Goal: Information Seeking & Learning: Learn about a topic

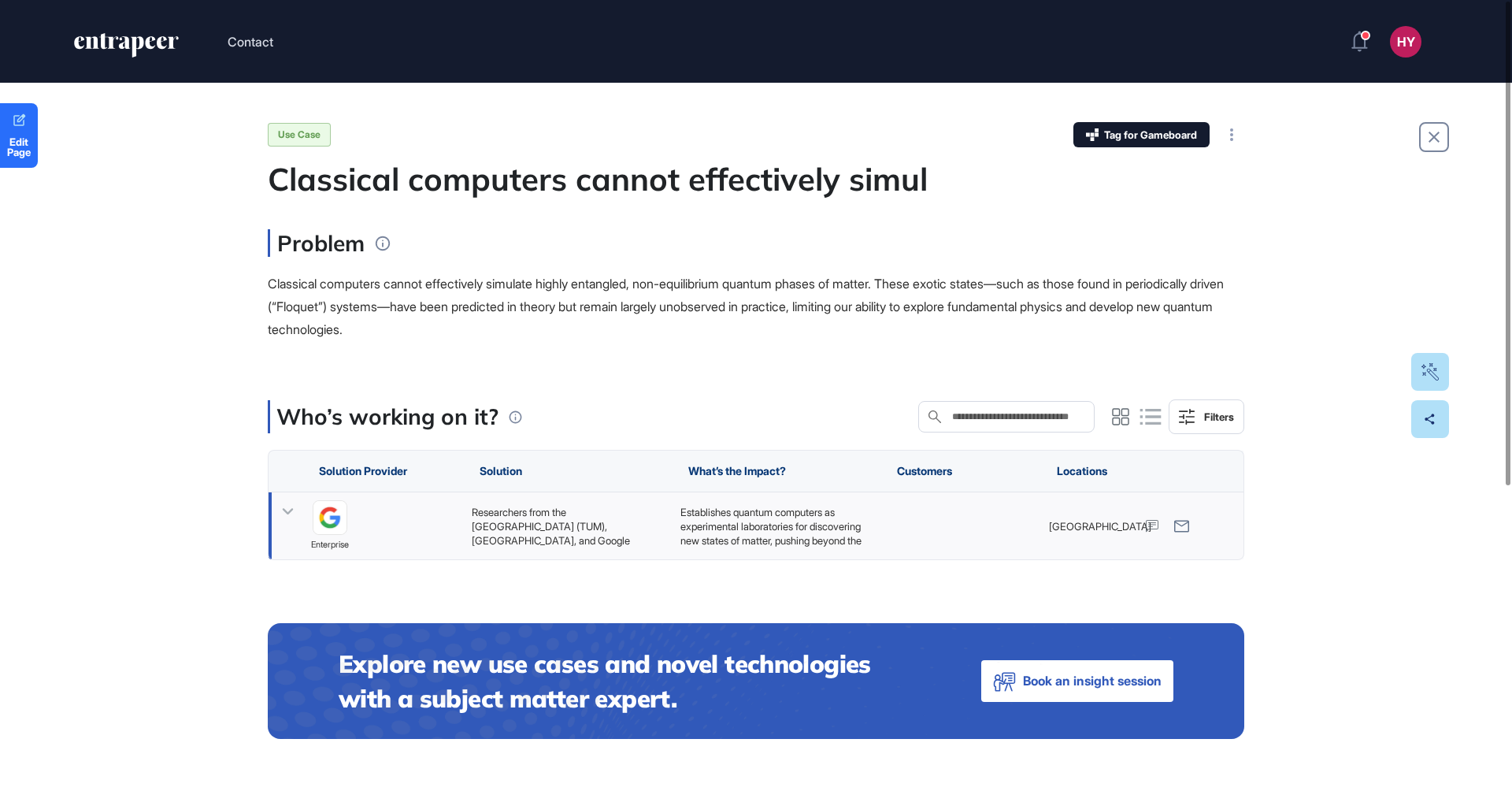
click at [531, 514] on div "Researchers from the Technical University of Munich (TUM), Princeton University…" at bounding box center [567, 526] width 193 height 42
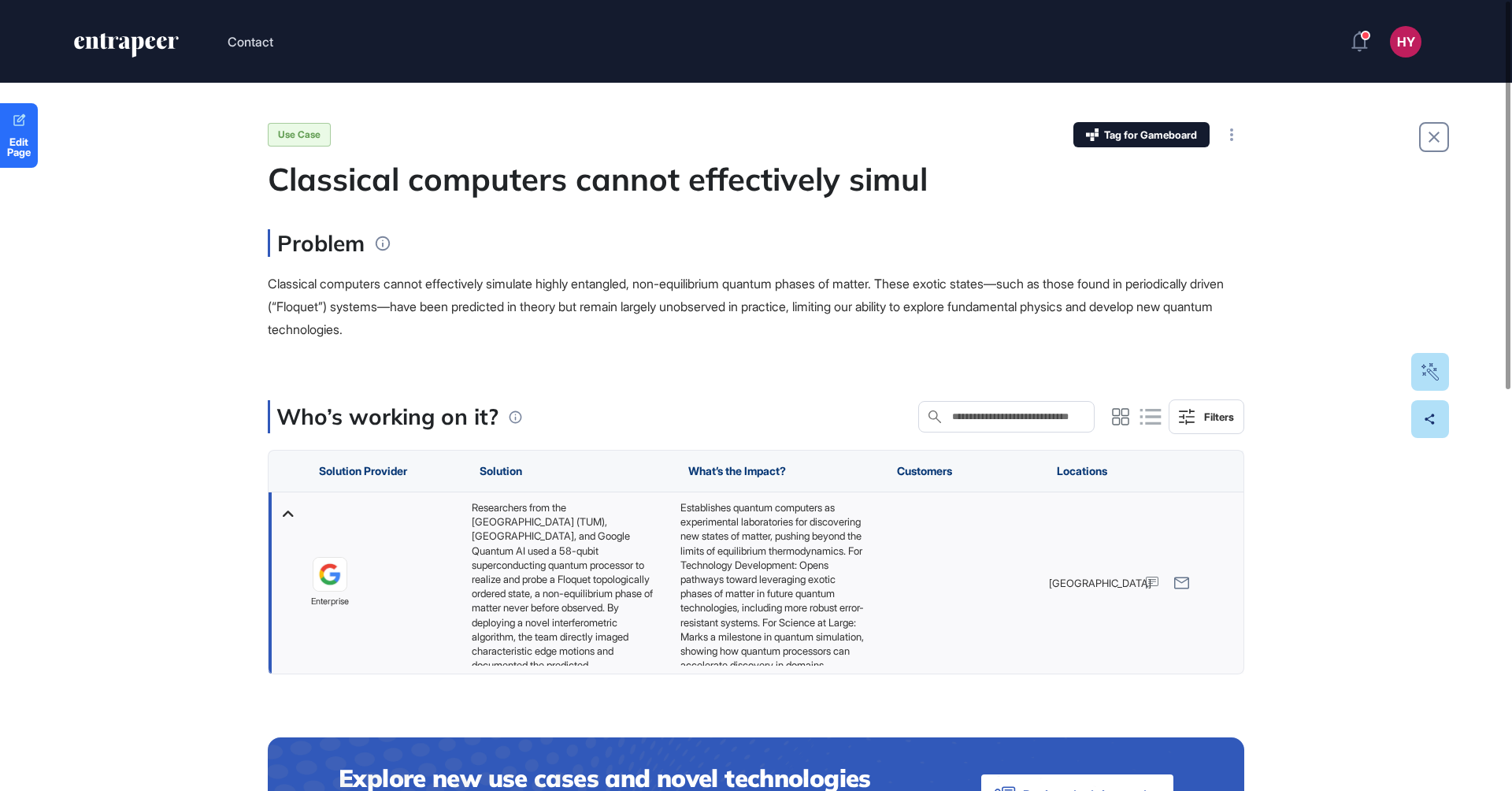
click at [529, 566] on div "Researchers from the Technical University of Munich (TUM), Princeton University…" at bounding box center [567, 583] width 193 height 166
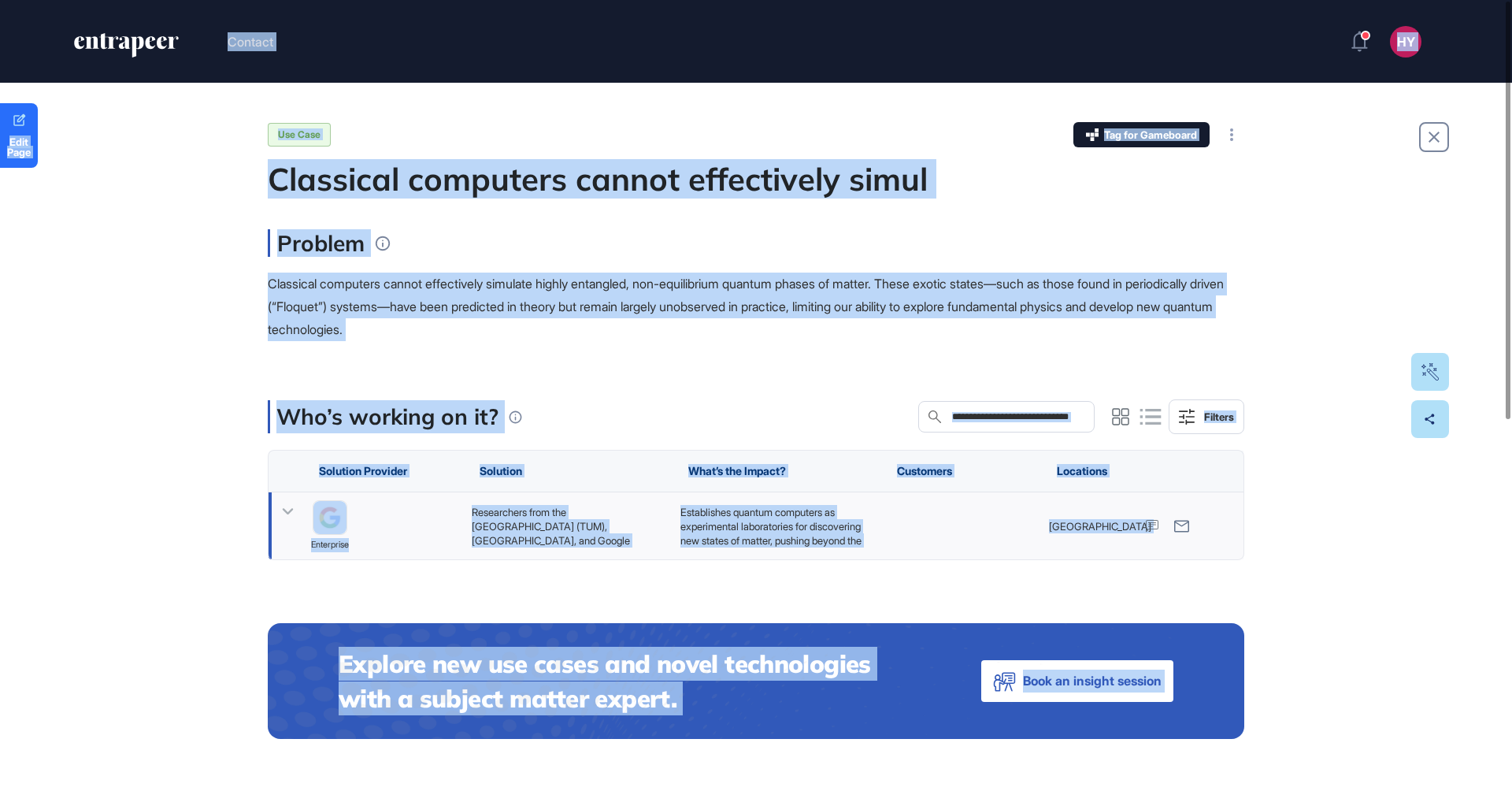
click at [544, 523] on div "Researchers from the Technical University of Munich (TUM), Princeton University…" at bounding box center [567, 526] width 193 height 42
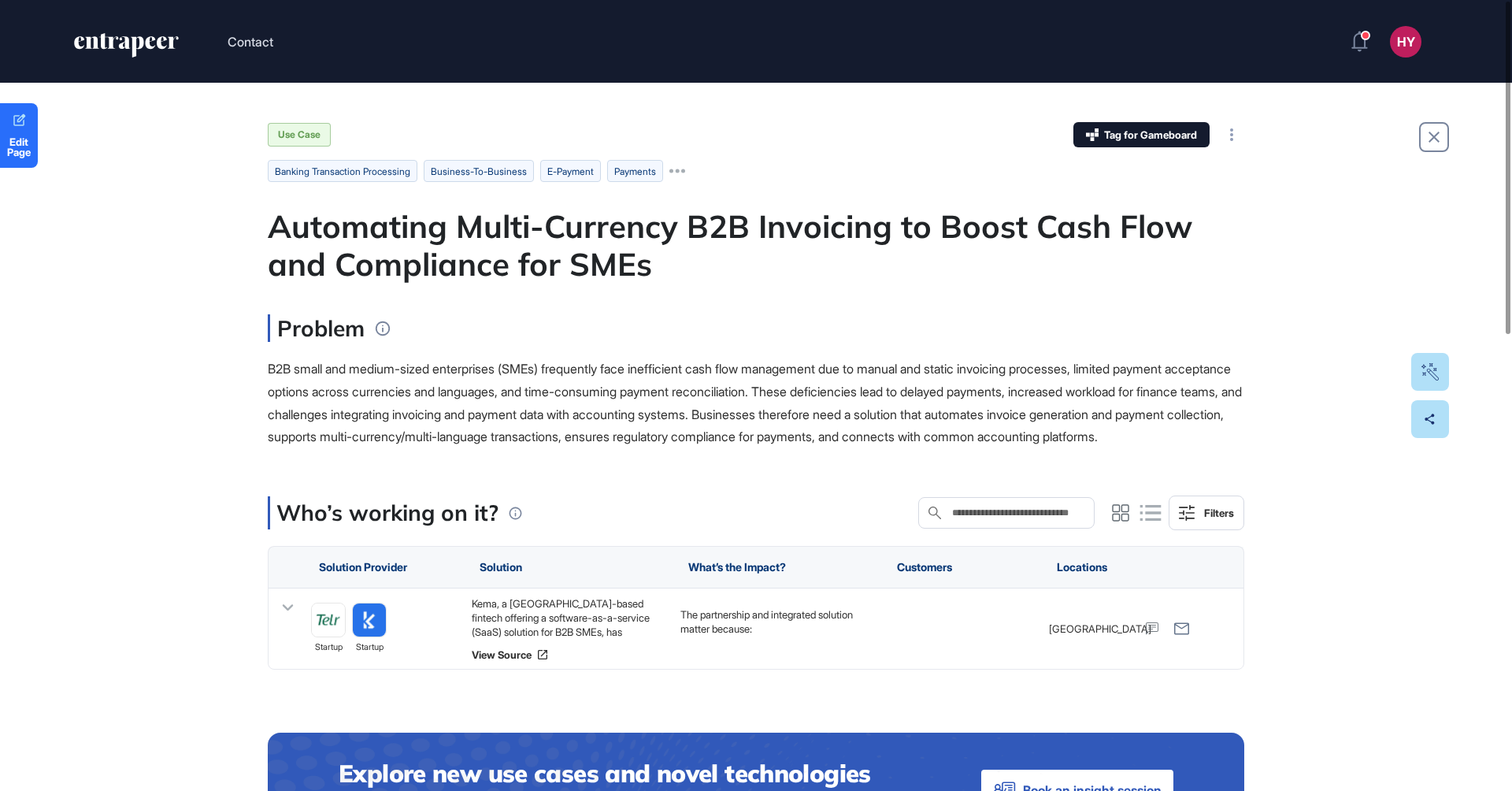
click at [623, 231] on div "Automating Multi-Currency B2B Invoicing to Boost Cash Flow and Compliance for S…" at bounding box center [756, 245] width 977 height 76
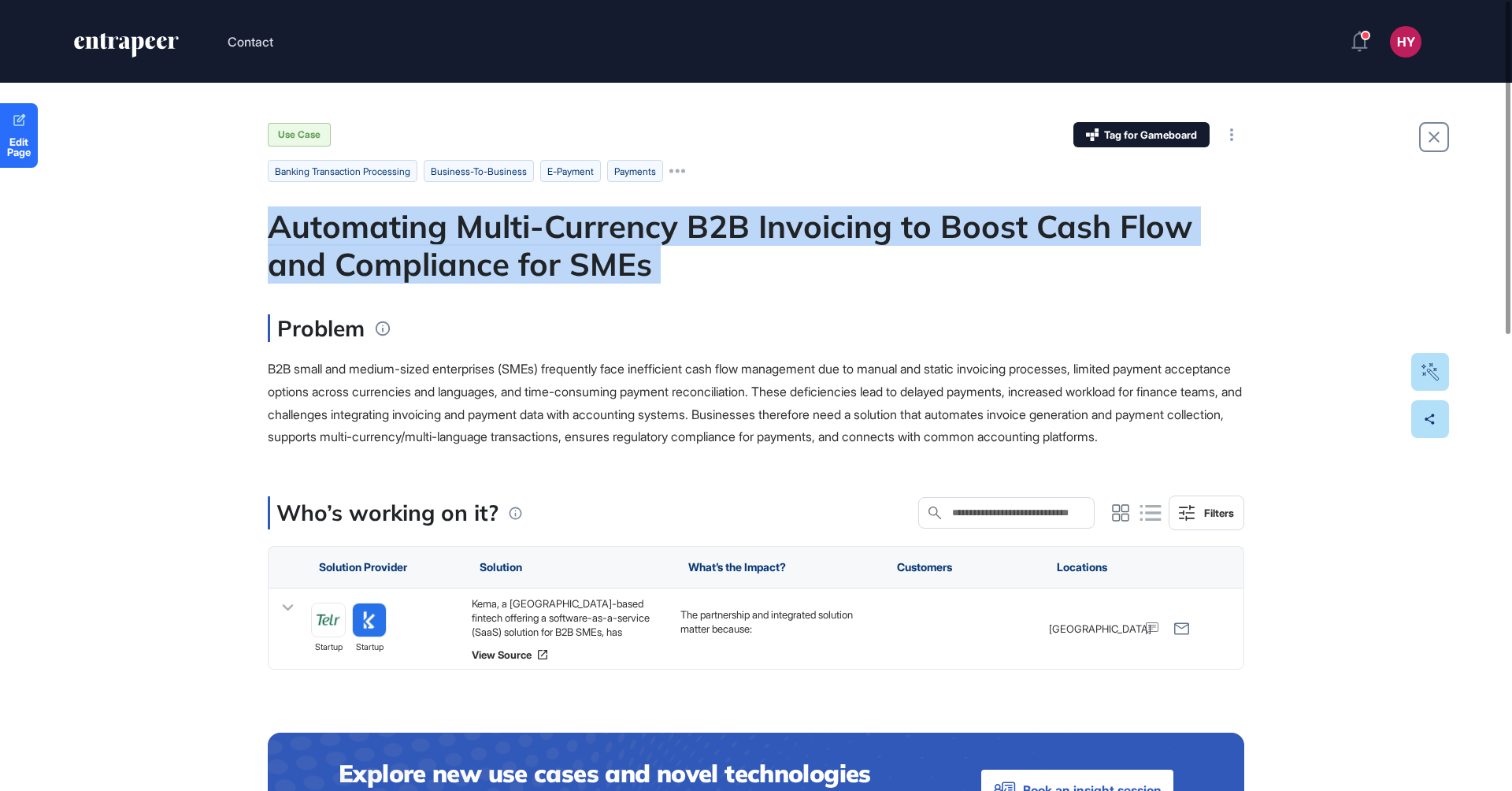
click at [623, 231] on div "Automating Multi-Currency B2B Invoicing to Boost Cash Flow and Compliance for S…" at bounding box center [756, 245] width 977 height 76
copy div "Automating Multi-Currency B2B Invoicing to Boost Cash Flow and Compliance for S…"
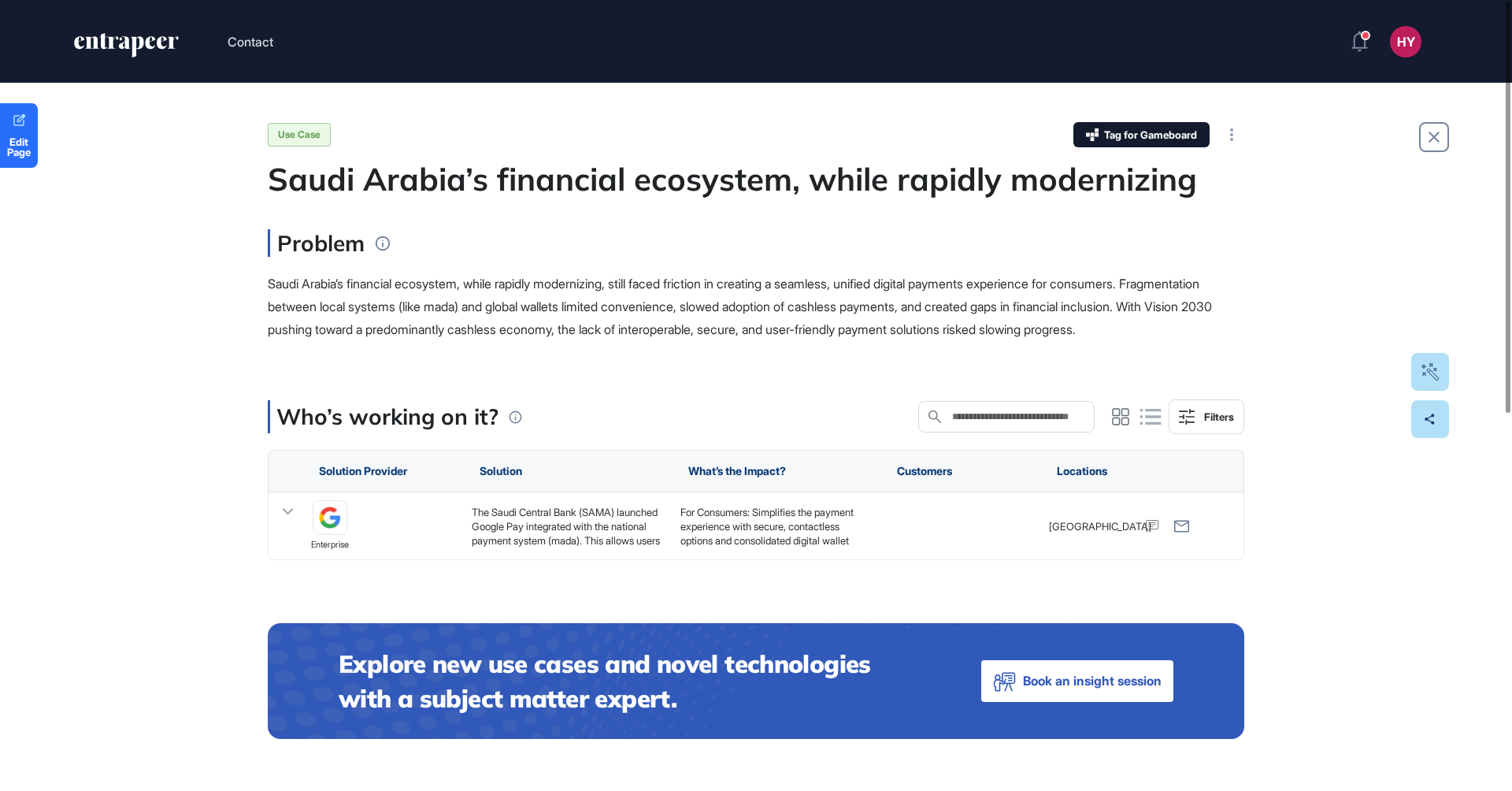
click at [662, 187] on div "Saudi Arabia’s financial ecosystem, while rapidly modernizing" at bounding box center [756, 179] width 977 height 38
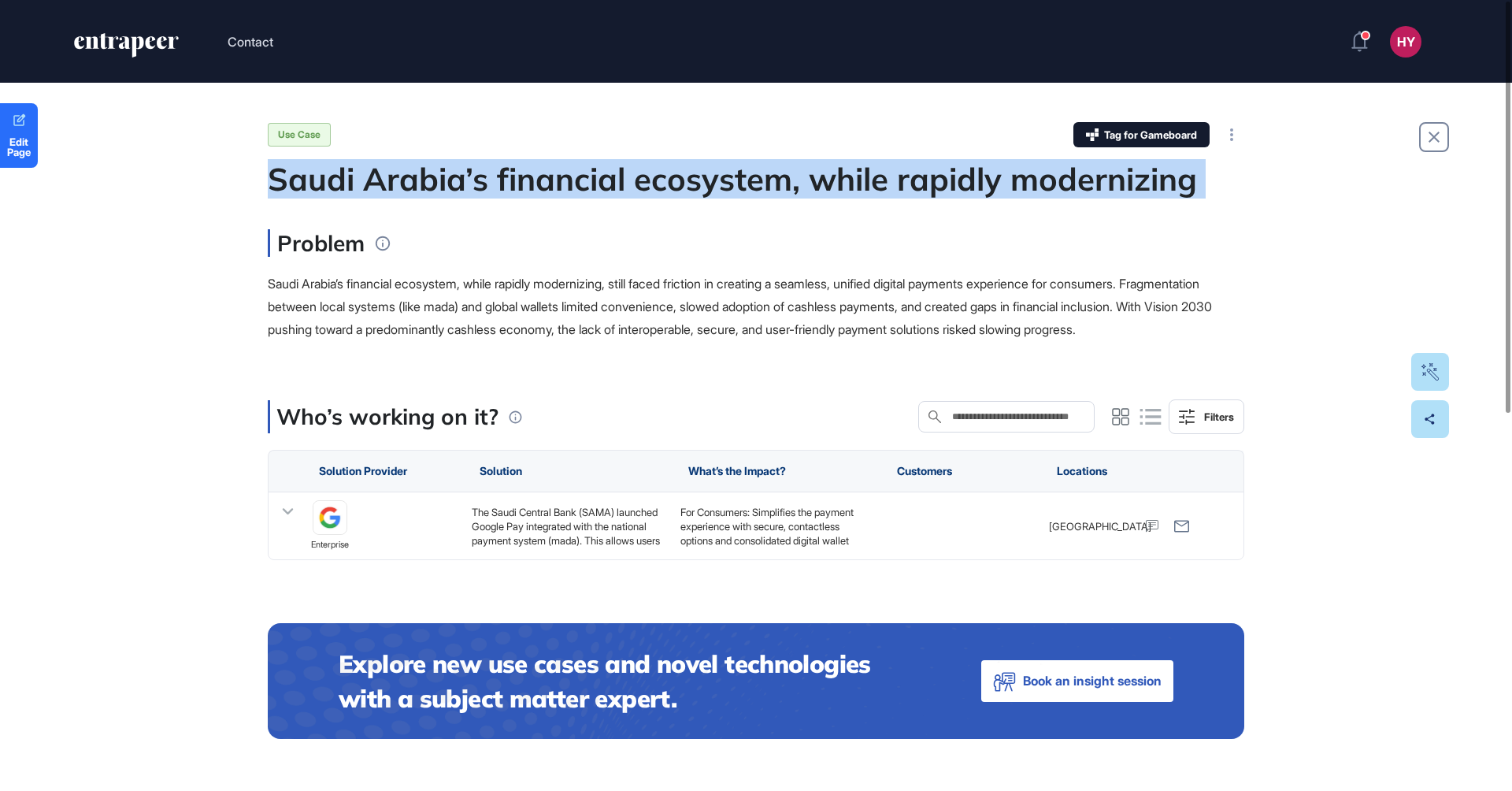
click at [662, 187] on div "Saudi Arabia’s financial ecosystem, while rapidly modernizing" at bounding box center [756, 179] width 977 height 38
copy div "Saudi Arabia’s financial ecosystem, while rapidly modernizing"
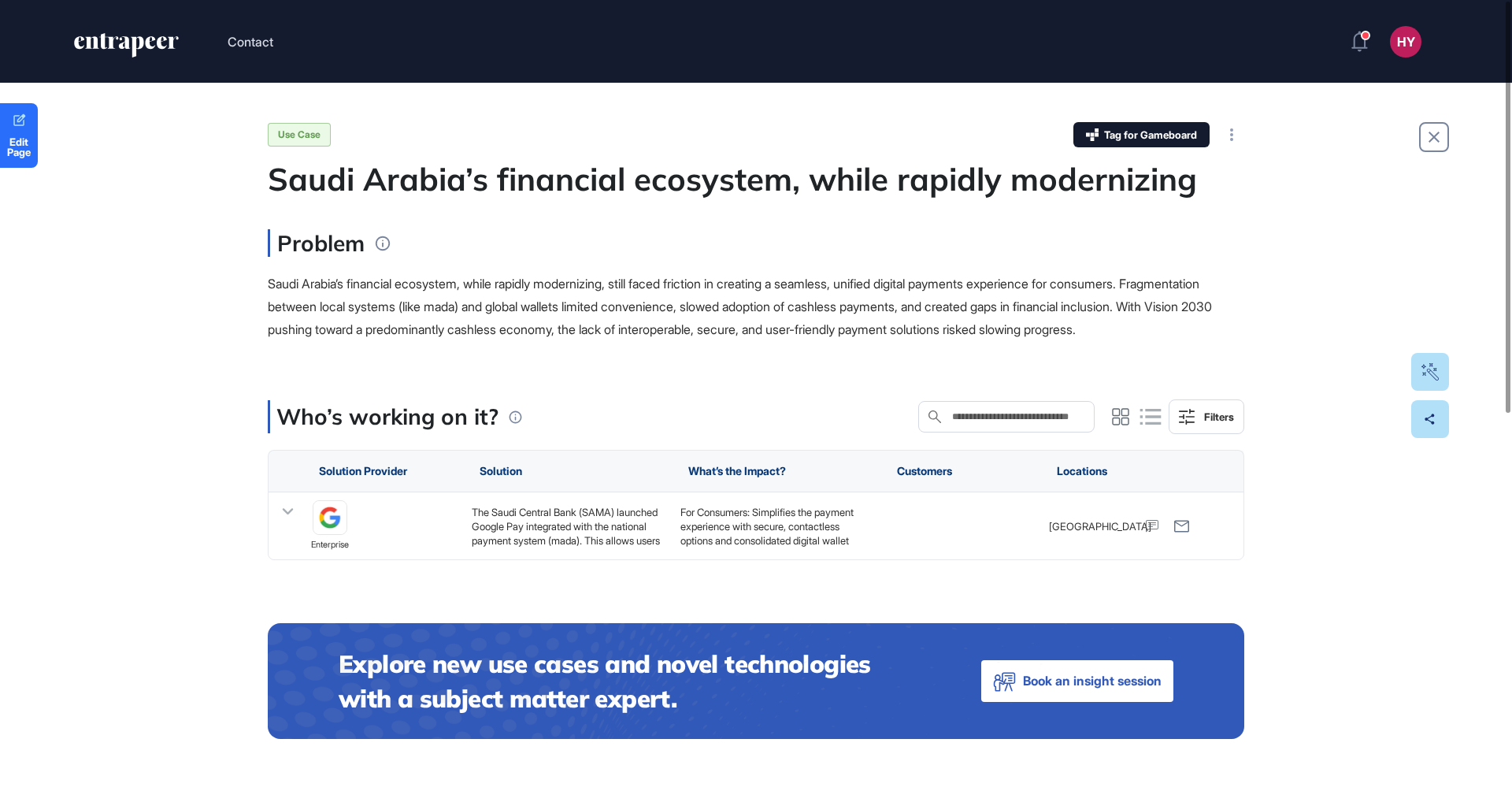
click at [582, 318] on p "Saudi Arabia’s financial ecosystem, while rapidly modernizing, still faced fric…" at bounding box center [756, 307] width 977 height 67
click at [528, 547] on div "The Saudi Central Bank (SAMA) launched Google Pay integrated with the national …" at bounding box center [567, 526] width 193 height 42
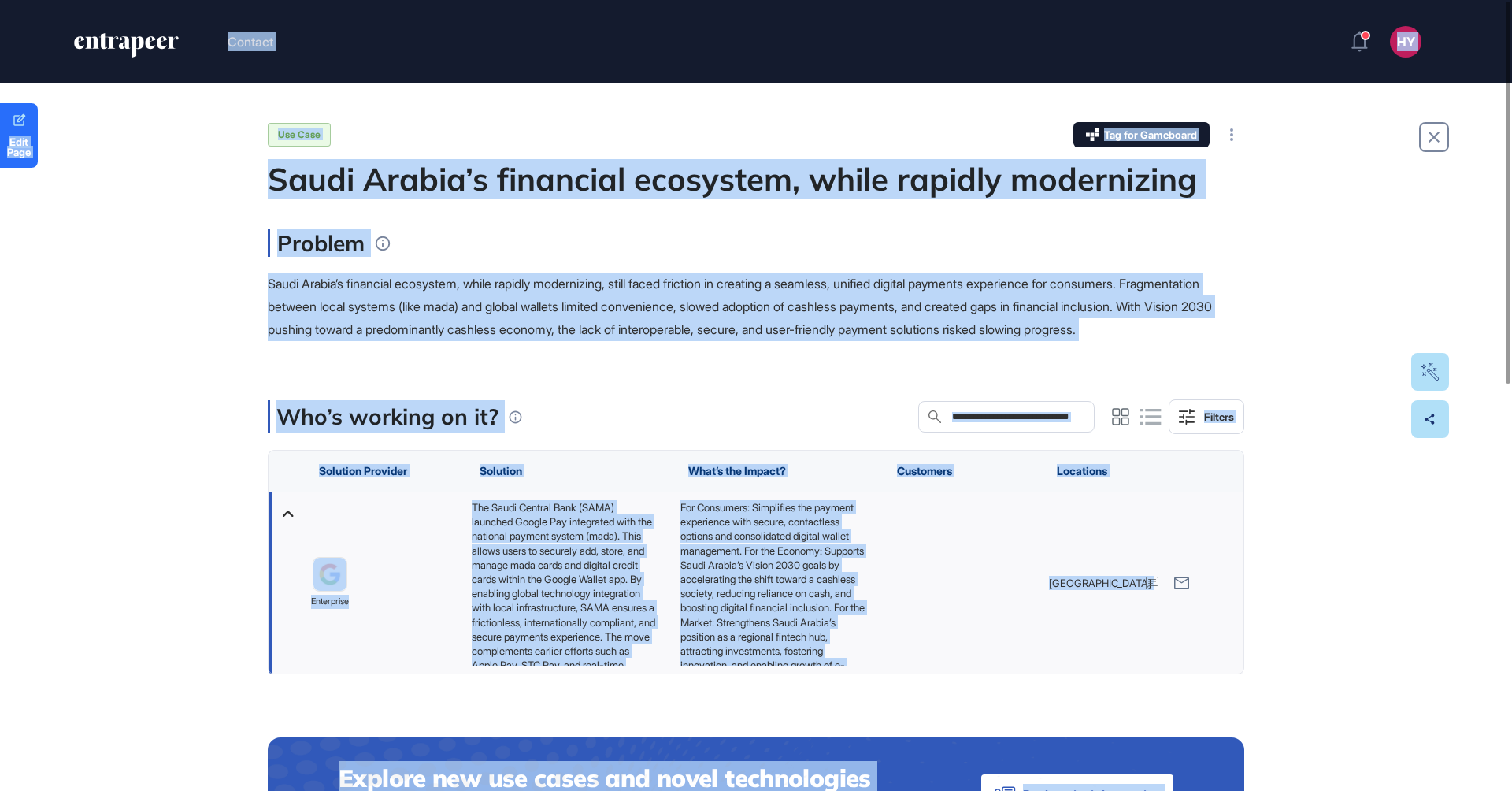
copy body "Contact HY Admin Dashboard Dashboard Profile My Content Request More Data Edit …"
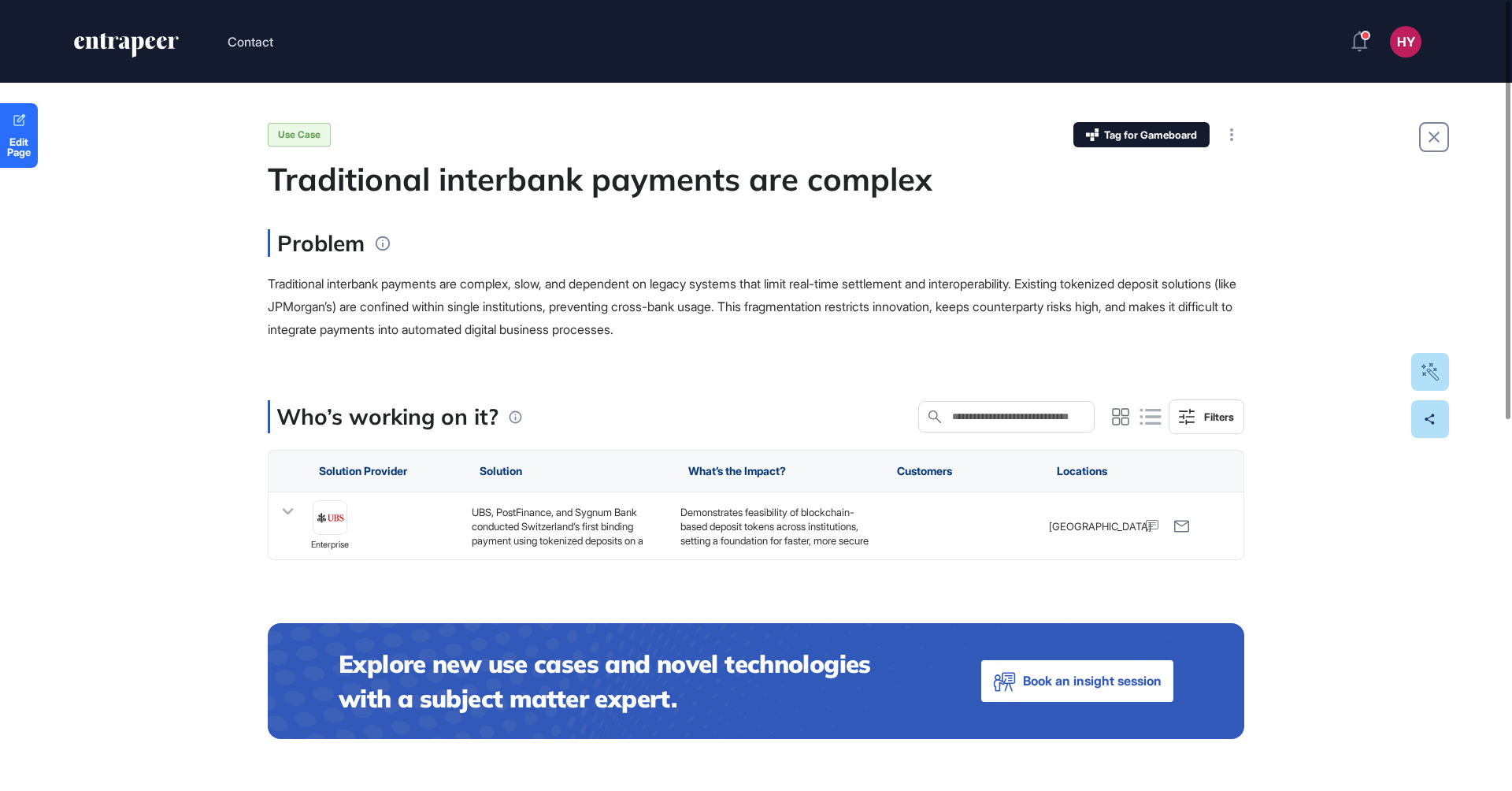
click at [631, 309] on p "Traditional interbank payments are complex, slow, and dependent on legacy syste…" at bounding box center [756, 307] width 977 height 67
click at [560, 520] on div "UBS, PostFinance, and Sygnum Bank conducted Switzerland’s first binding payment…" at bounding box center [567, 526] width 193 height 42
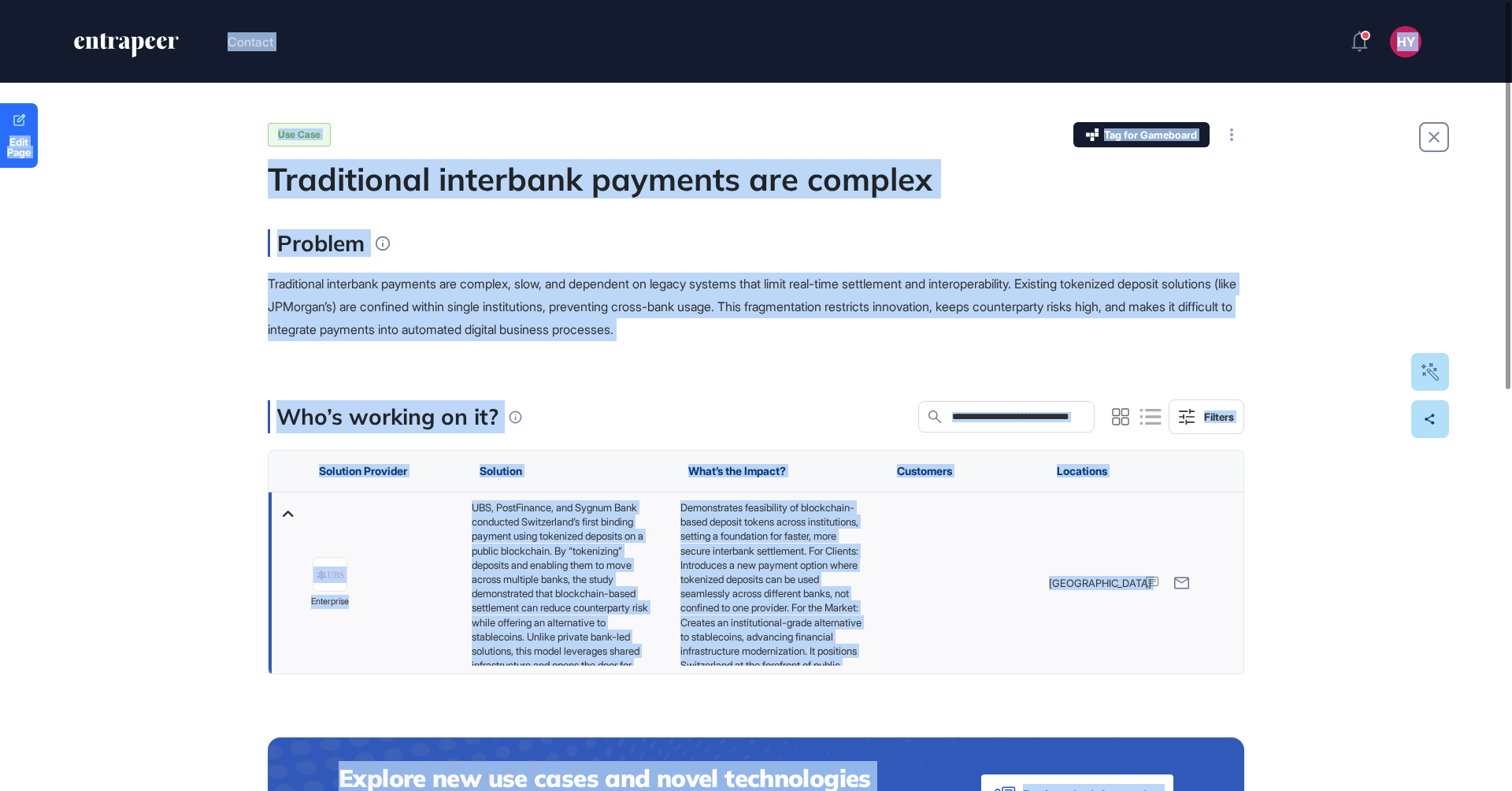
copy body "Loremip DO Sitam Consectet Adipiscin Elitsed Do Eiusmod Tempori Utla Etdo Magn …"
